Goal: Navigation & Orientation: Understand site structure

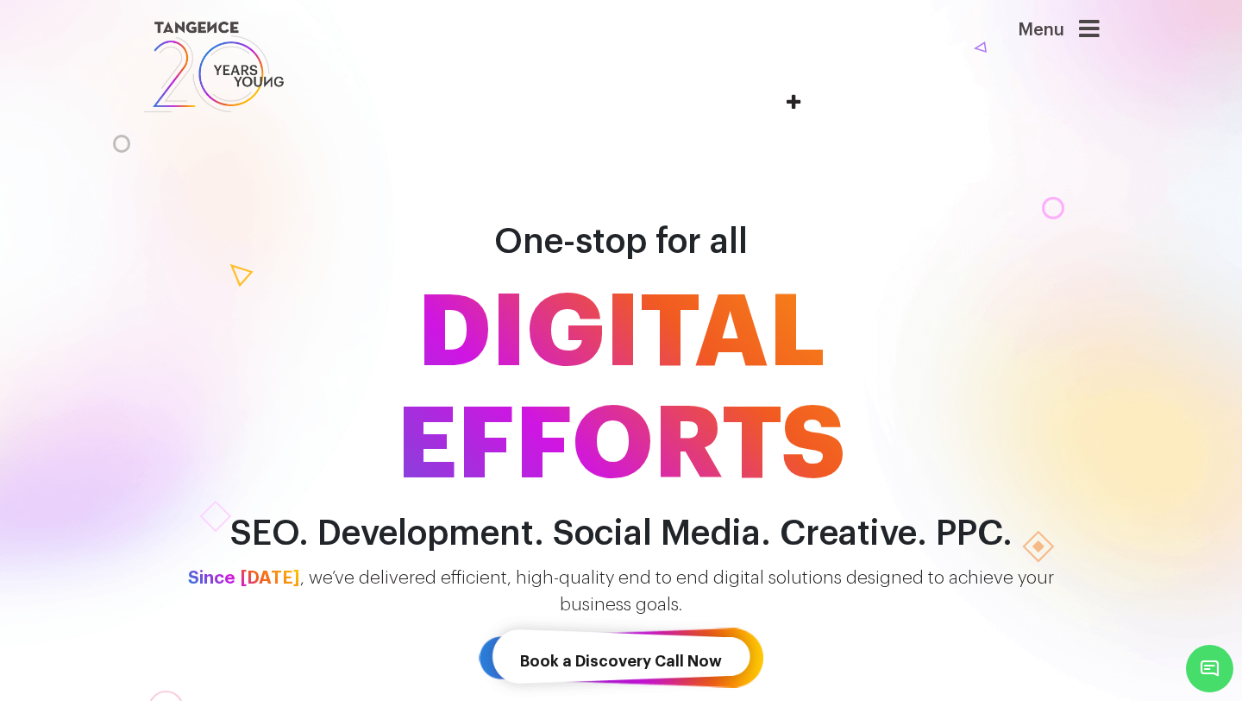
click at [1086, 31] on icon at bounding box center [1089, 29] width 21 height 24
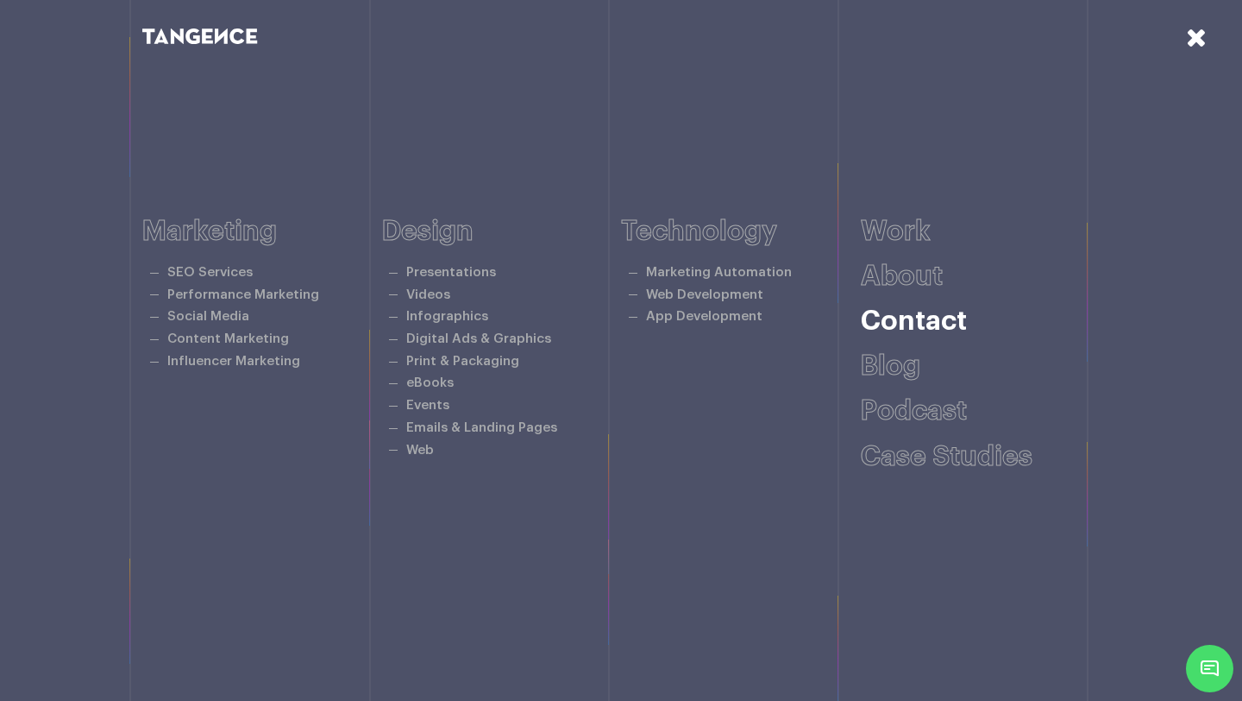
click at [918, 322] on link "Contact" at bounding box center [914, 321] width 106 height 28
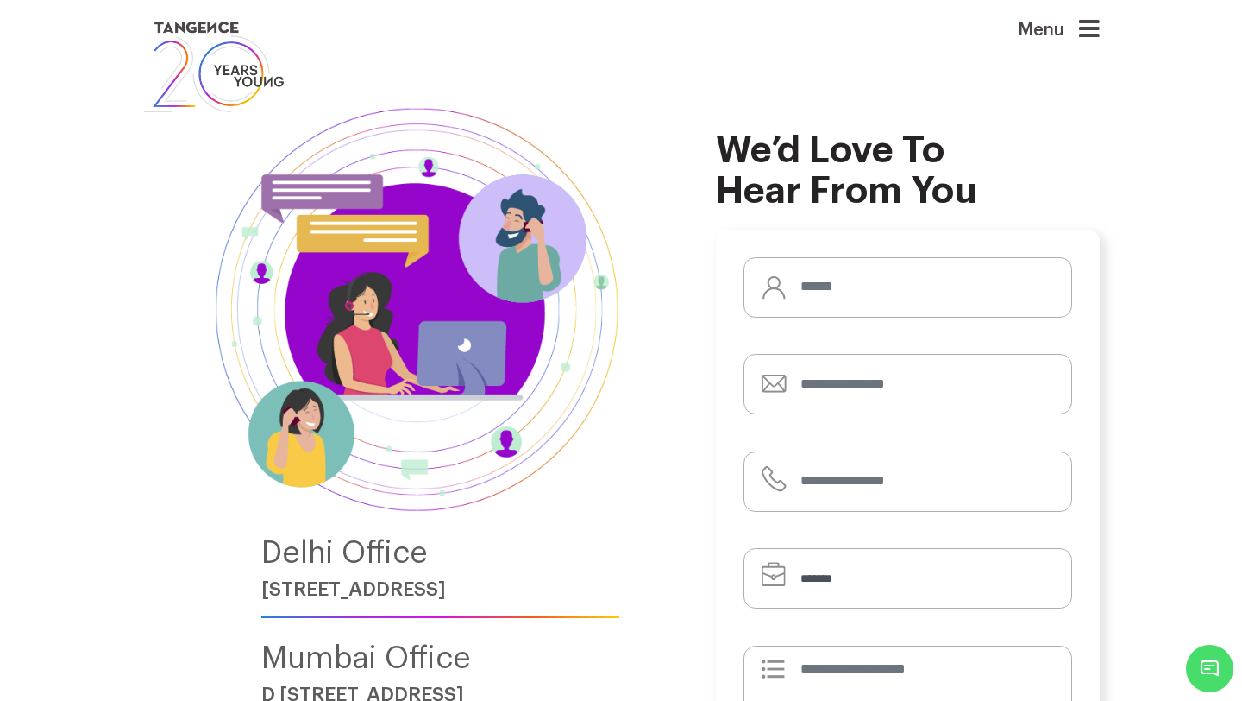
click at [1018, 21] on span "Menu" at bounding box center [1018, 21] width 0 height 0
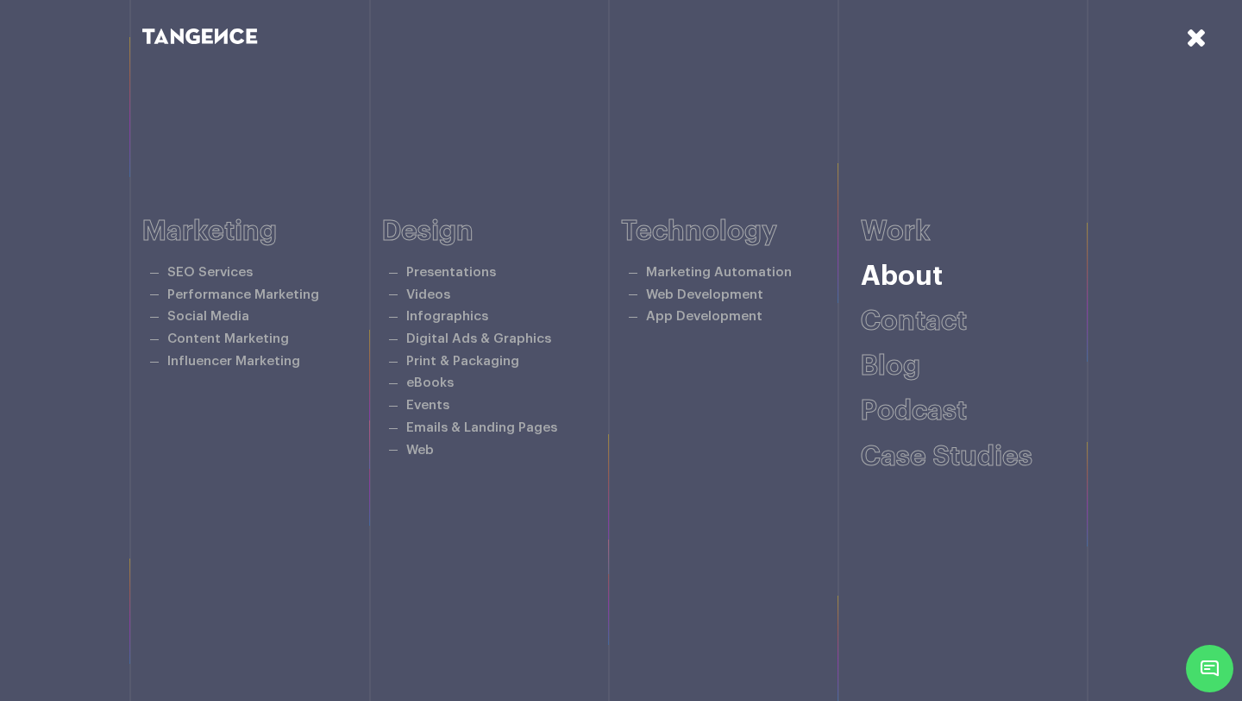
click at [909, 283] on link "About" at bounding box center [902, 276] width 82 height 28
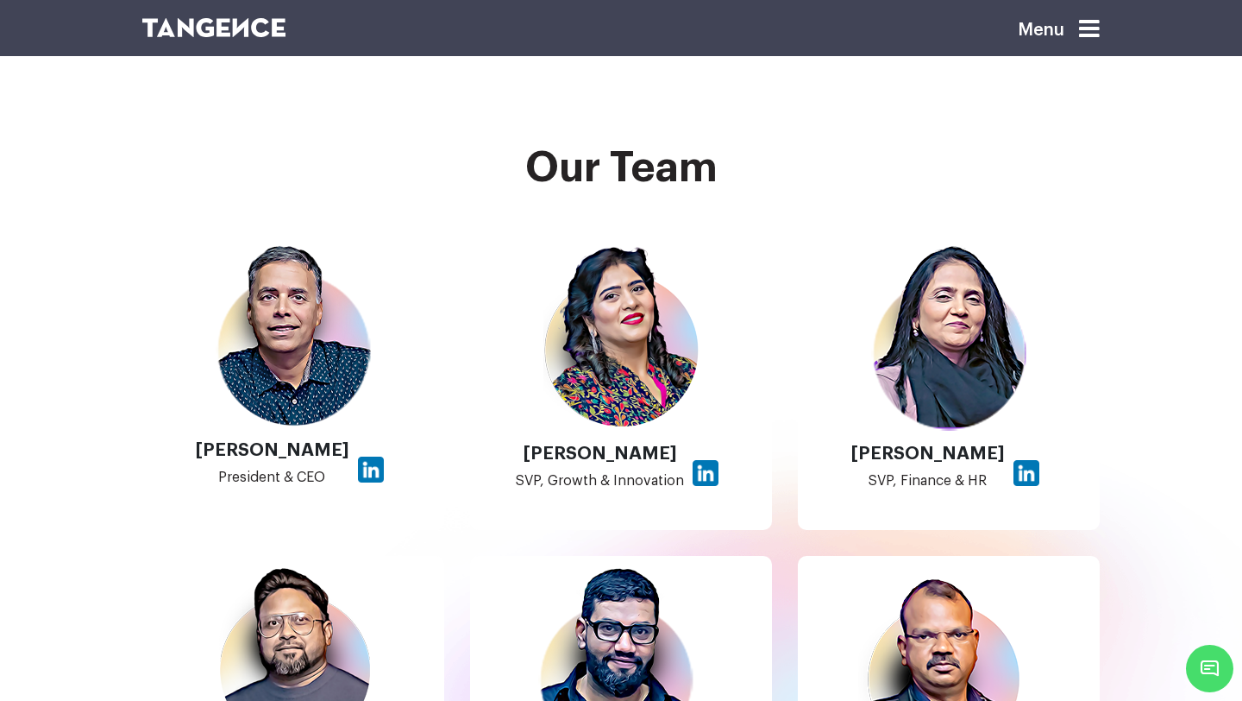
scroll to position [955, 0]
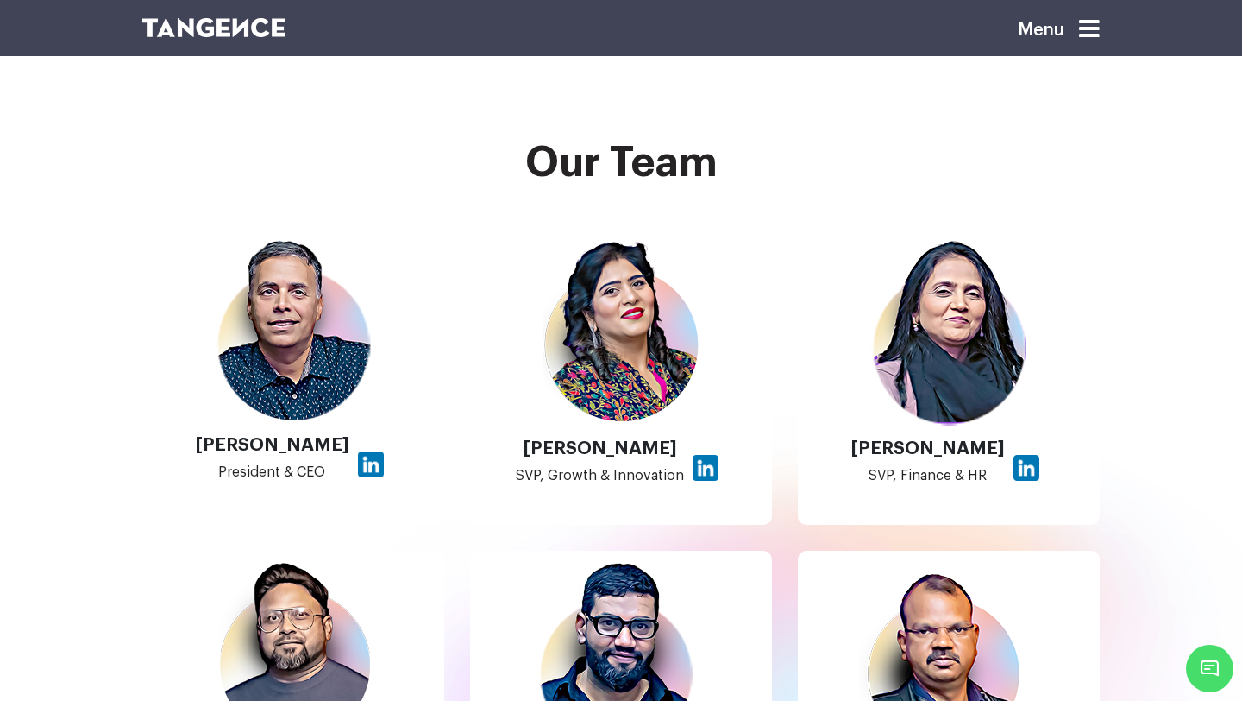
click at [339, 368] on img at bounding box center [293, 331] width 155 height 182
click at [358, 469] on img at bounding box center [371, 464] width 26 height 26
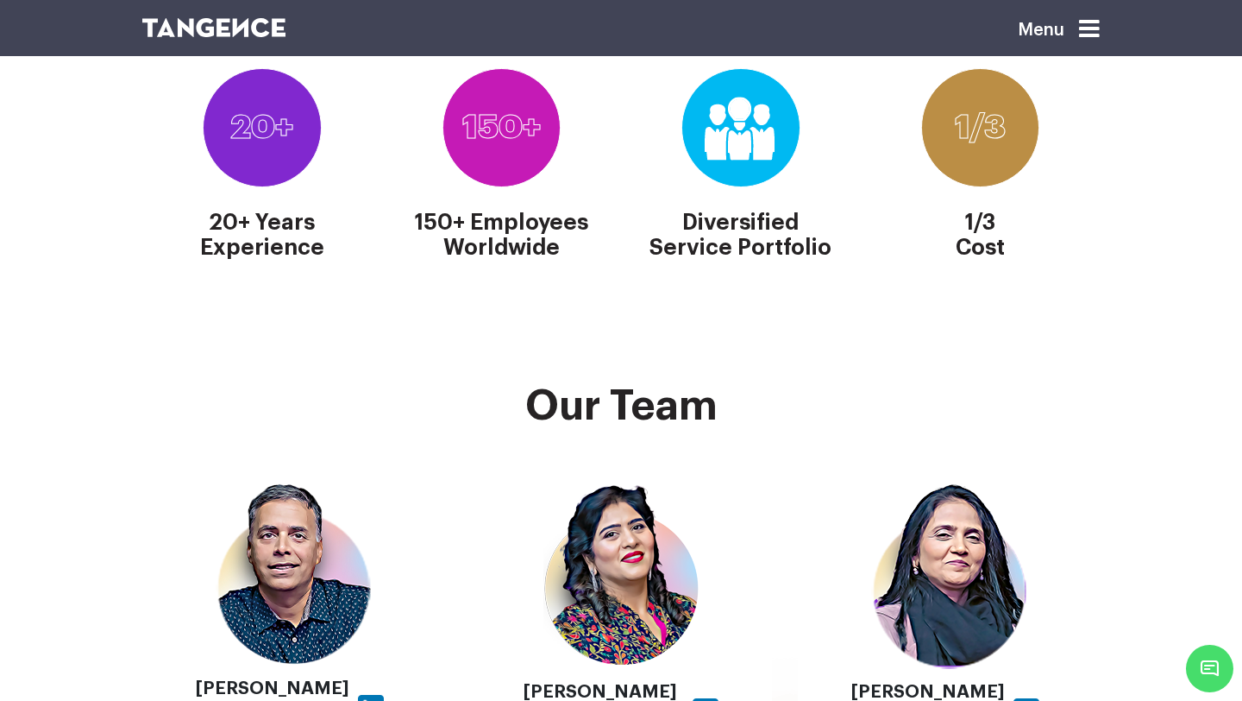
scroll to position [616, 0]
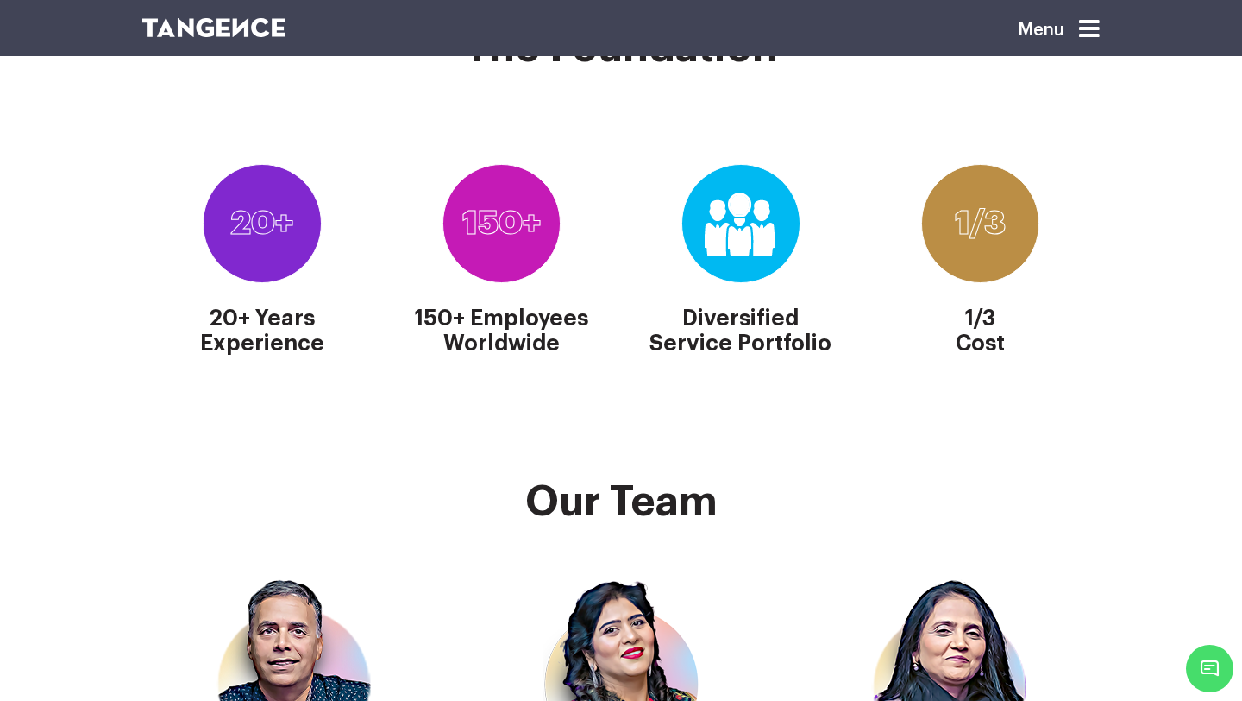
click at [1084, 25] on icon at bounding box center [1089, 29] width 21 height 24
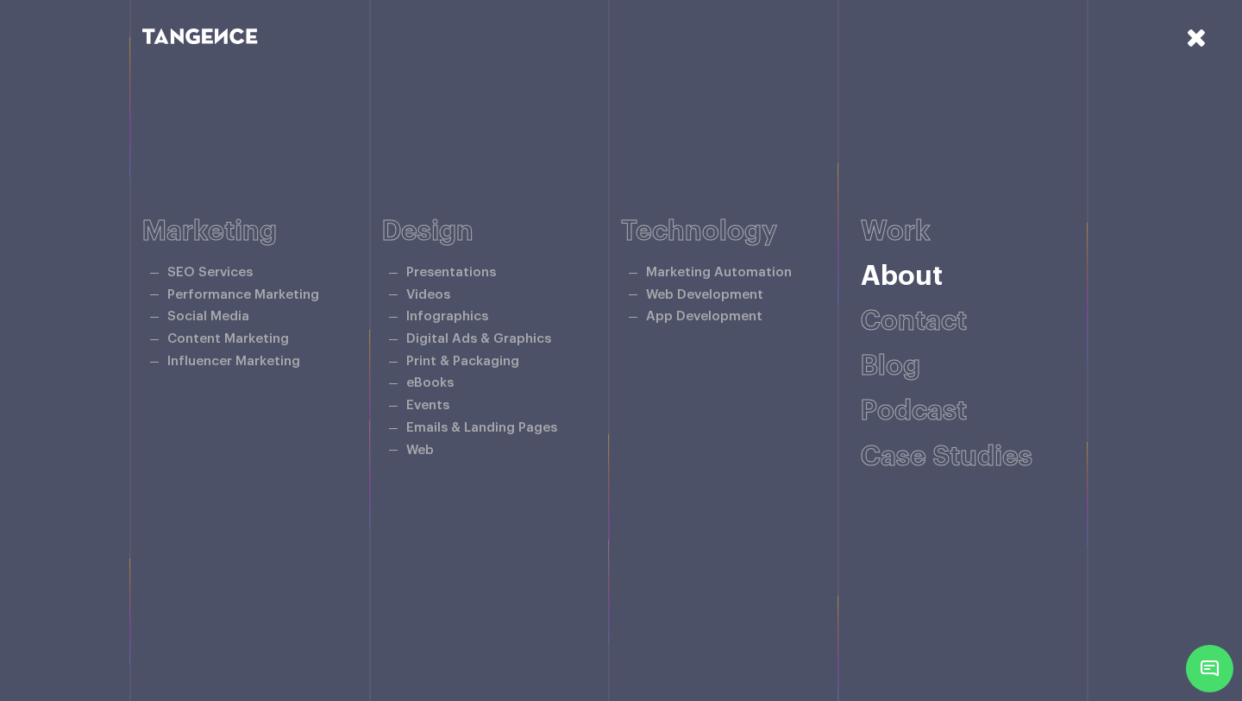
click at [910, 280] on link "About" at bounding box center [902, 276] width 82 height 28
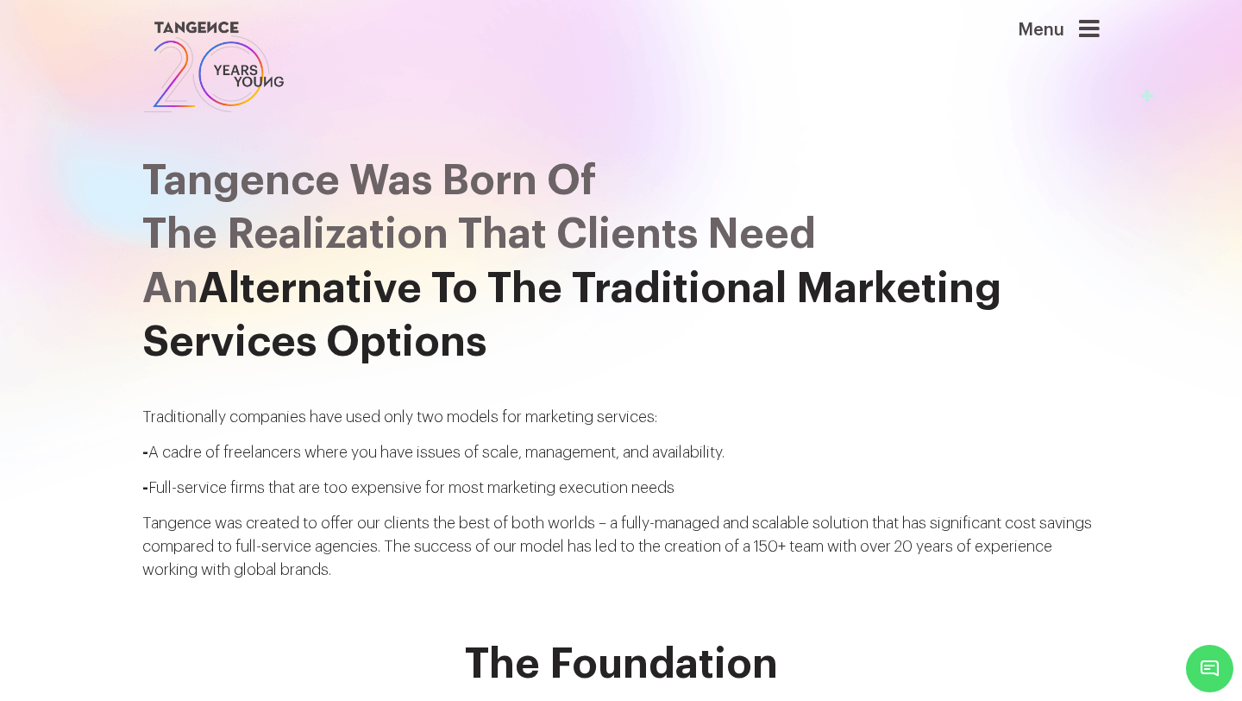
click at [1087, 37] on icon at bounding box center [1089, 29] width 21 height 24
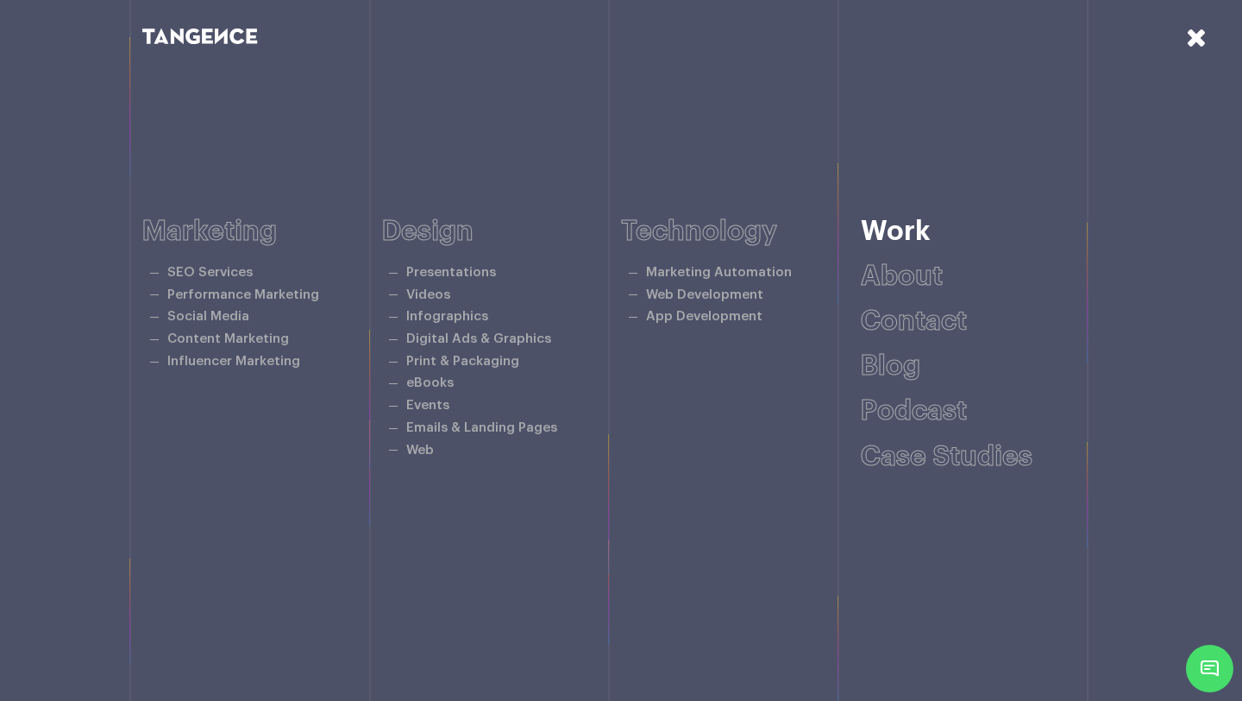
click at [913, 235] on link "Work" at bounding box center [896, 231] width 70 height 28
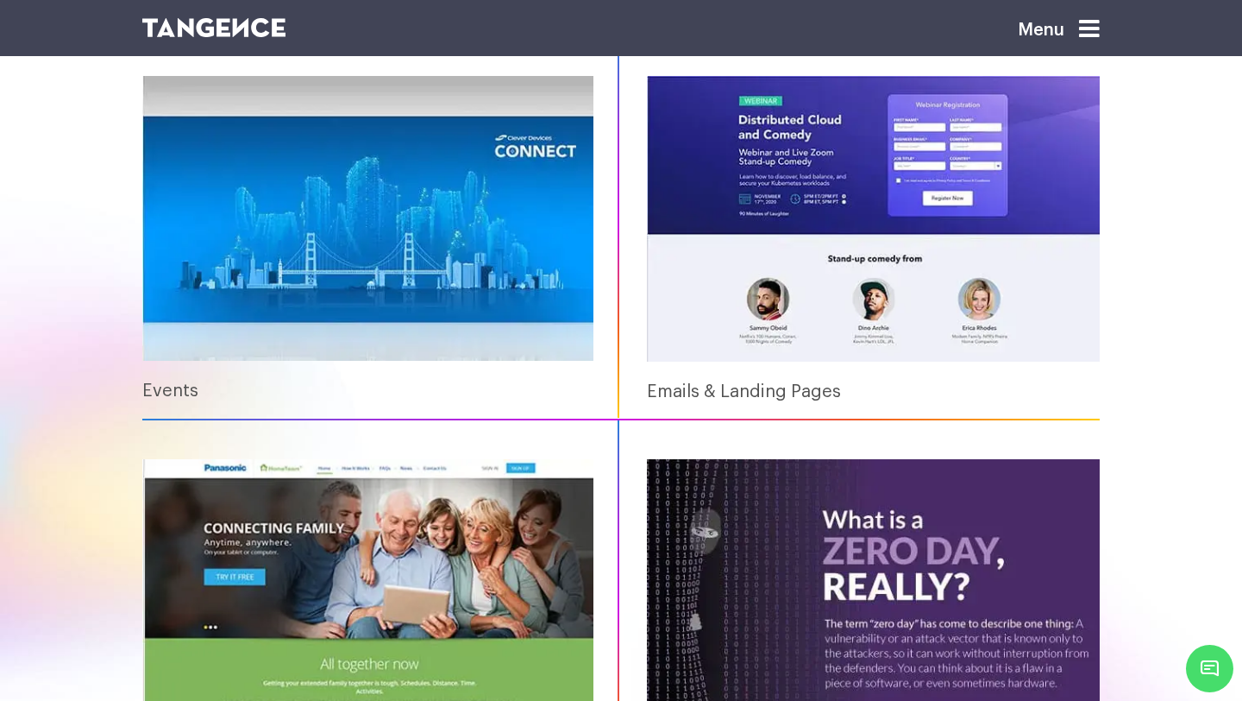
scroll to position [1575, 0]
